Goal: Obtain resource: Download file/media

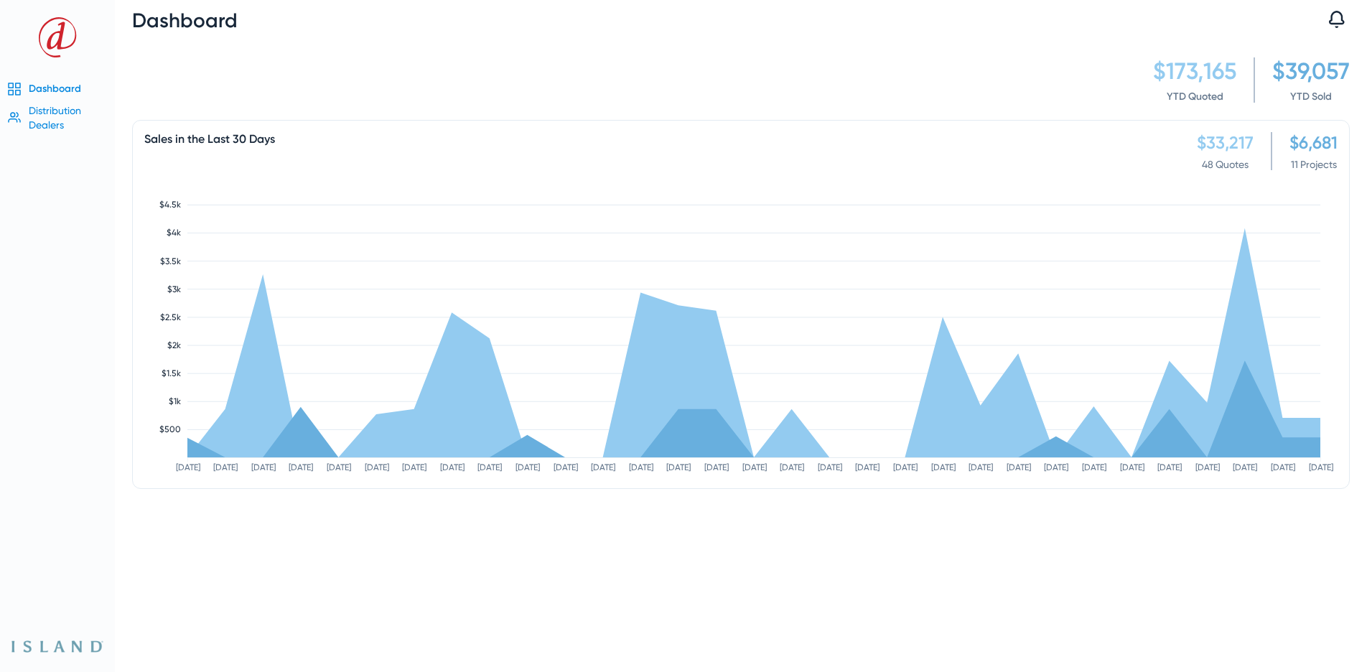
click at [55, 108] on span "Distribution Dealers" at bounding box center [55, 118] width 52 height 26
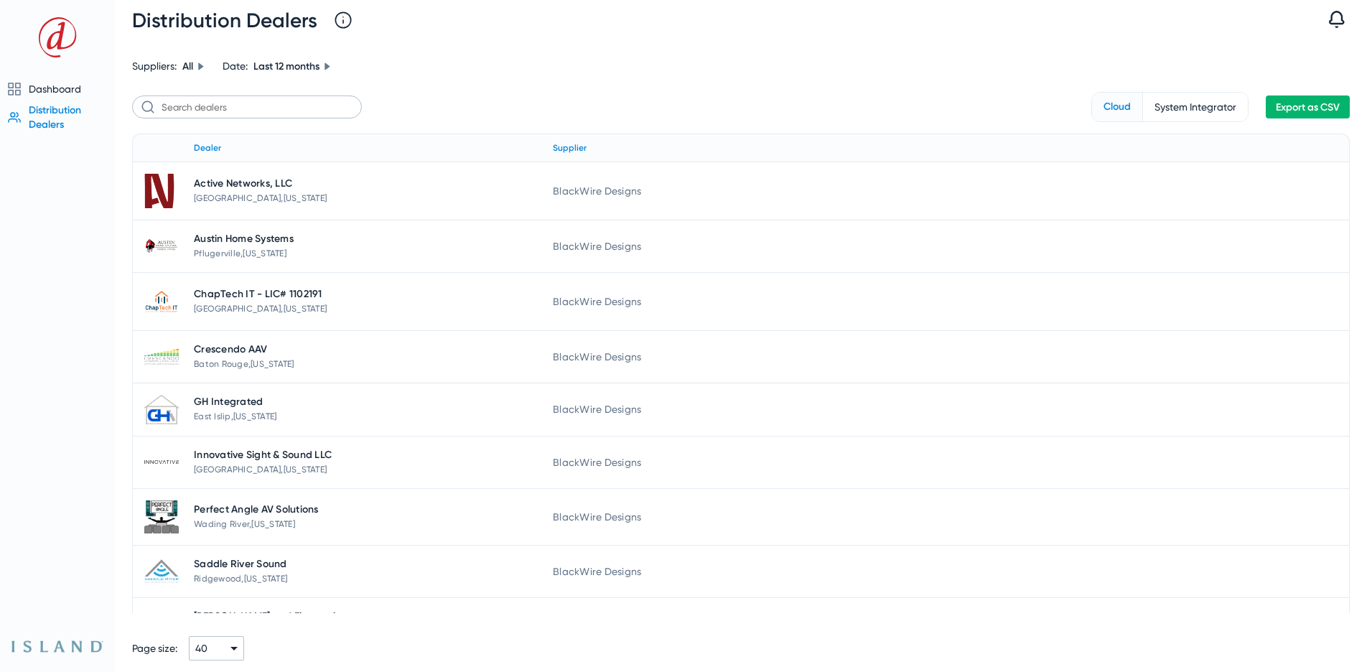
click at [1316, 105] on span "Export as CSV" at bounding box center [1308, 107] width 64 height 12
click at [1173, 106] on span "System Integrator" at bounding box center [1195, 107] width 105 height 29
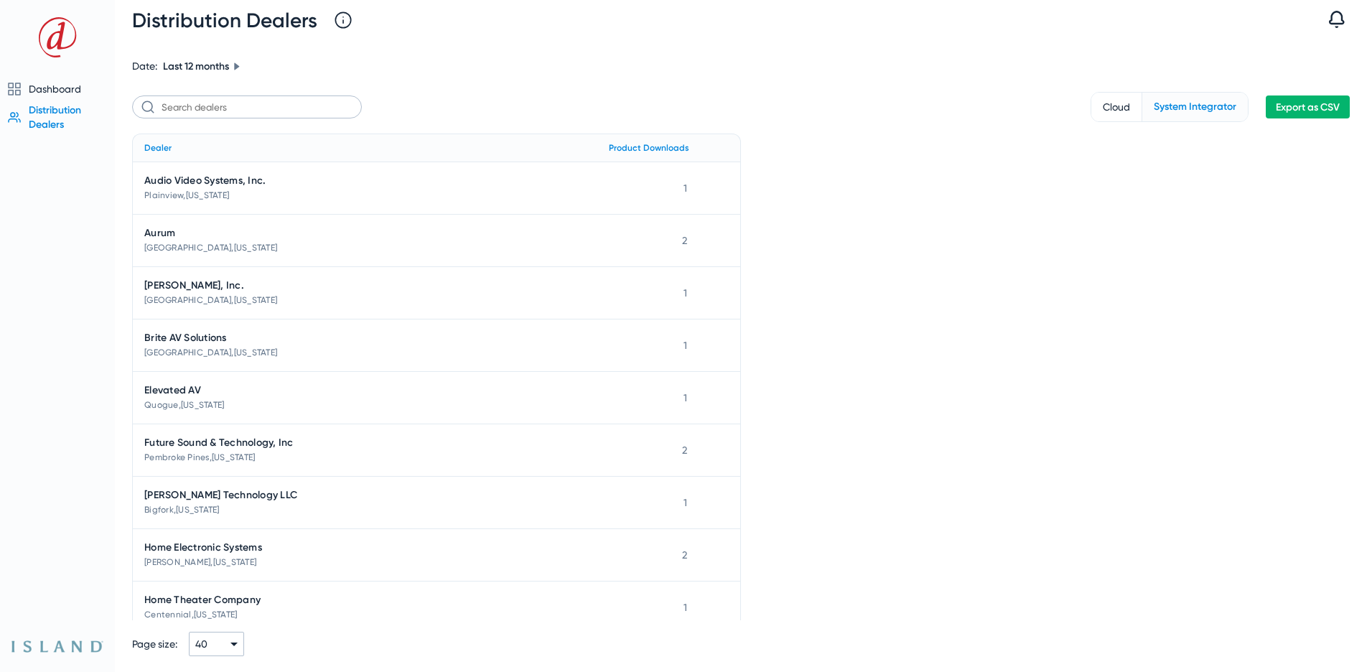
click at [1311, 111] on span "Export as CSV" at bounding box center [1308, 107] width 64 height 12
